Goal: Check status: Check status

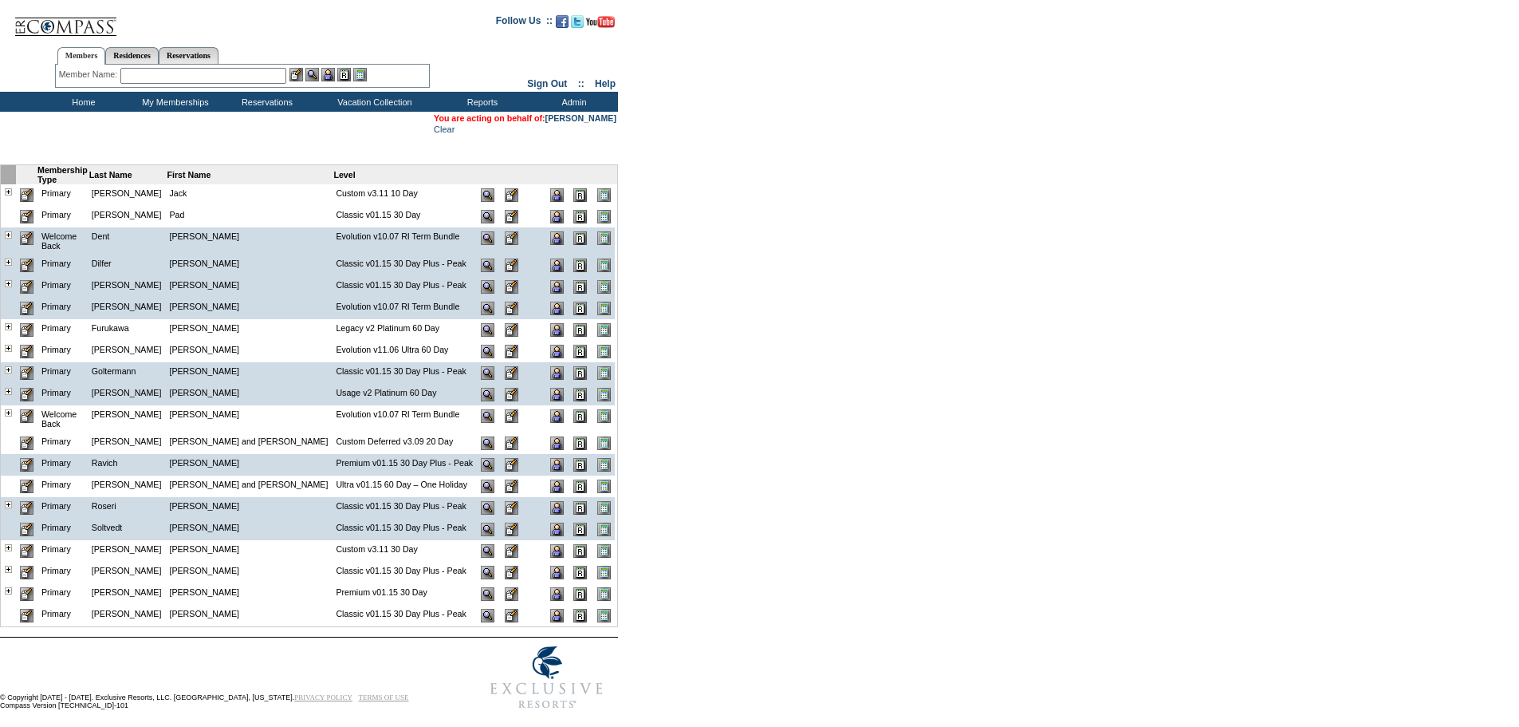
click at [481, 587] on img at bounding box center [488, 594] width 14 height 14
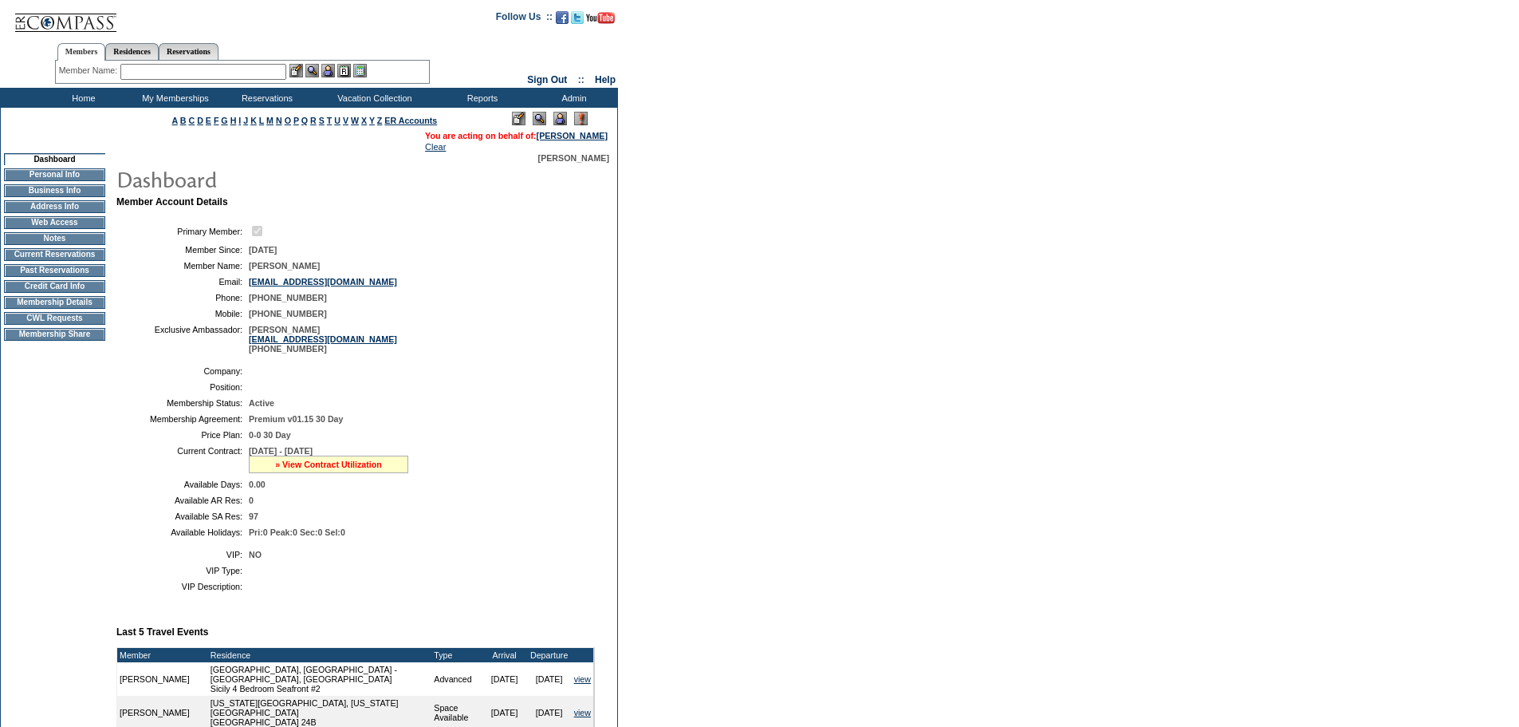
click at [324, 469] on link "» View Contract Utilization" at bounding box center [328, 464] width 107 height 10
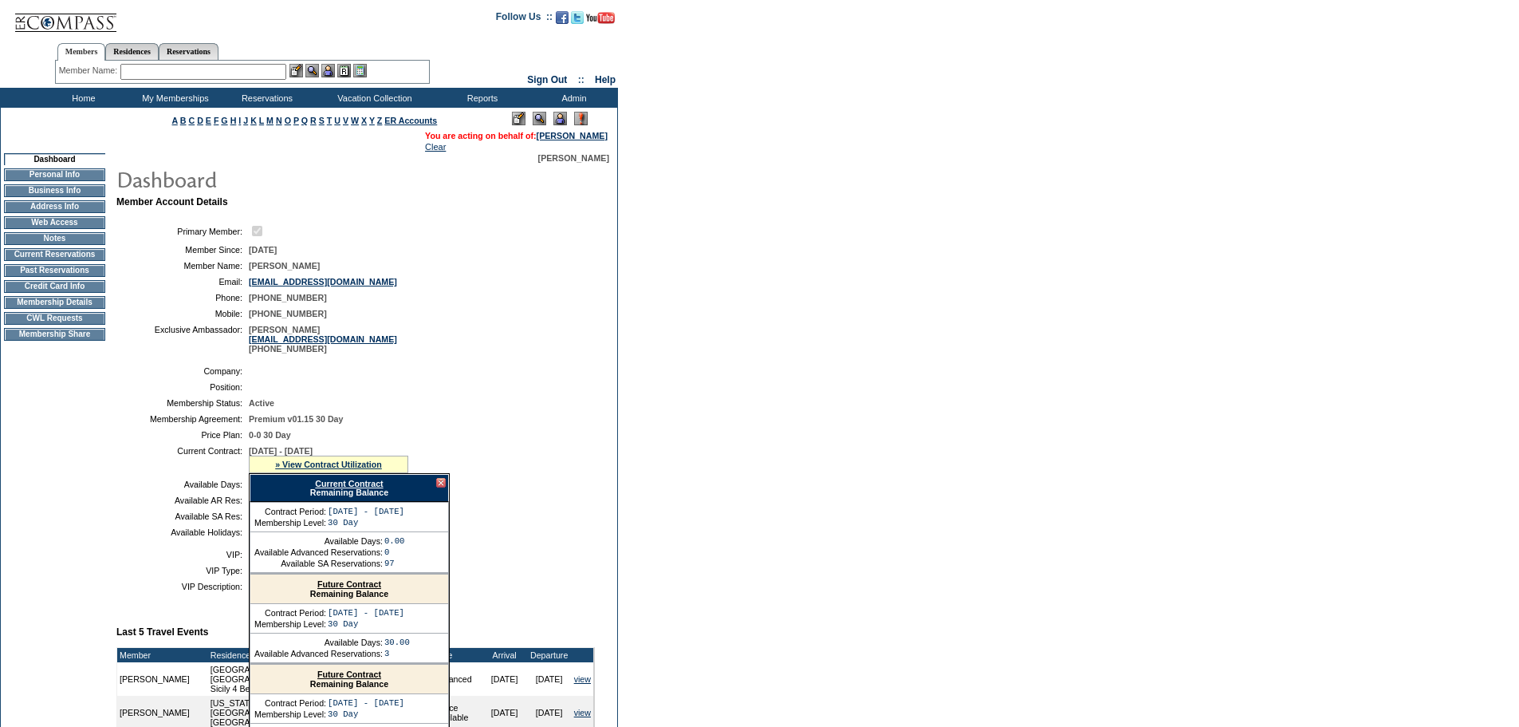
click at [327, 488] on link "Current Contract" at bounding box center [349, 484] width 68 height 10
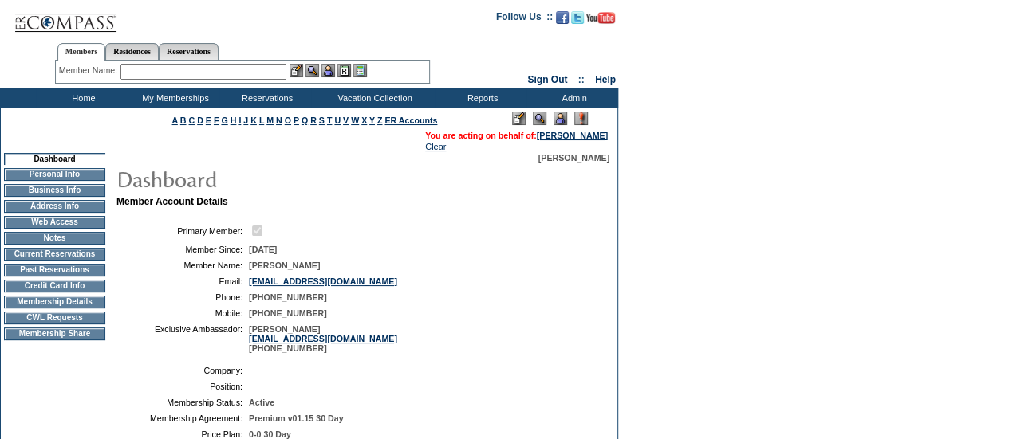
click at [158, 104] on td "My Memberships" at bounding box center [174, 98] width 92 height 20
